Goal: Task Accomplishment & Management: Manage account settings

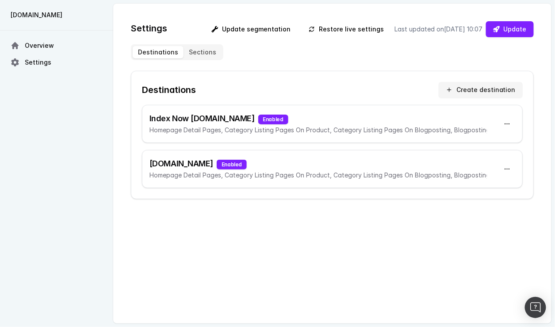
click at [289, 171] on p "Homepage Detail Pages, Category Listing Pages On Product, Category Listing Page…" at bounding box center [317, 175] width 337 height 11
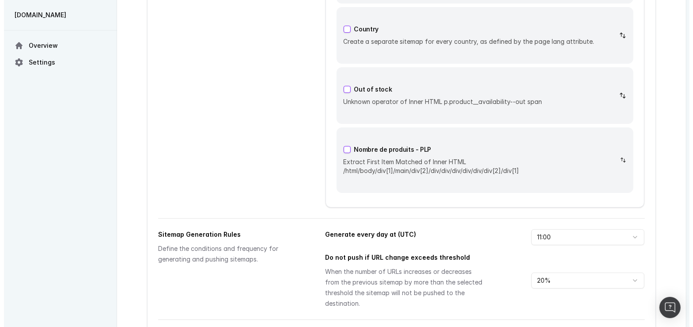
scroll to position [3028, 0]
